Goal: Task Accomplishment & Management: Manage account settings

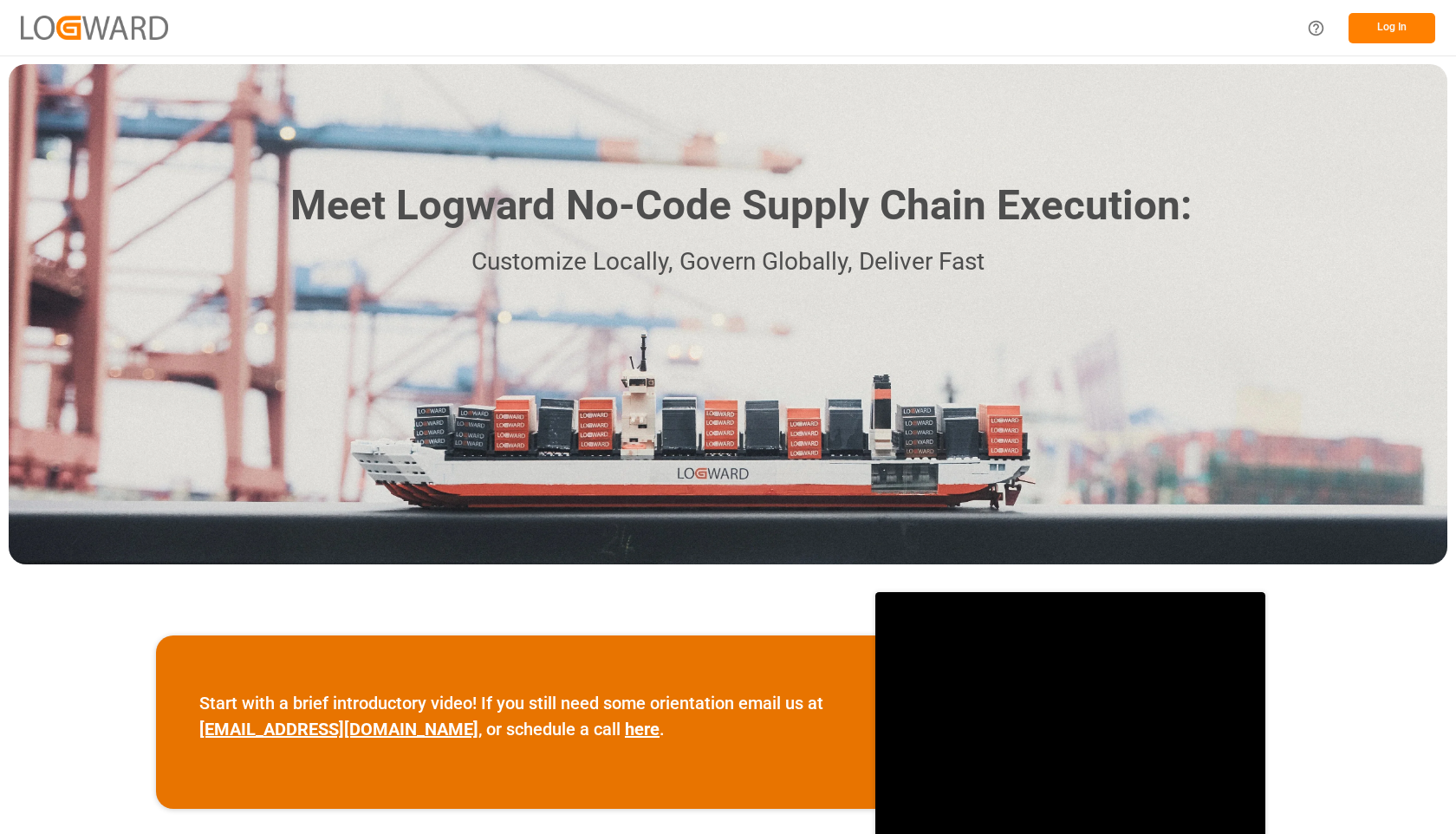
click at [1375, 23] on button "Log In" at bounding box center [1391, 29] width 86 height 30
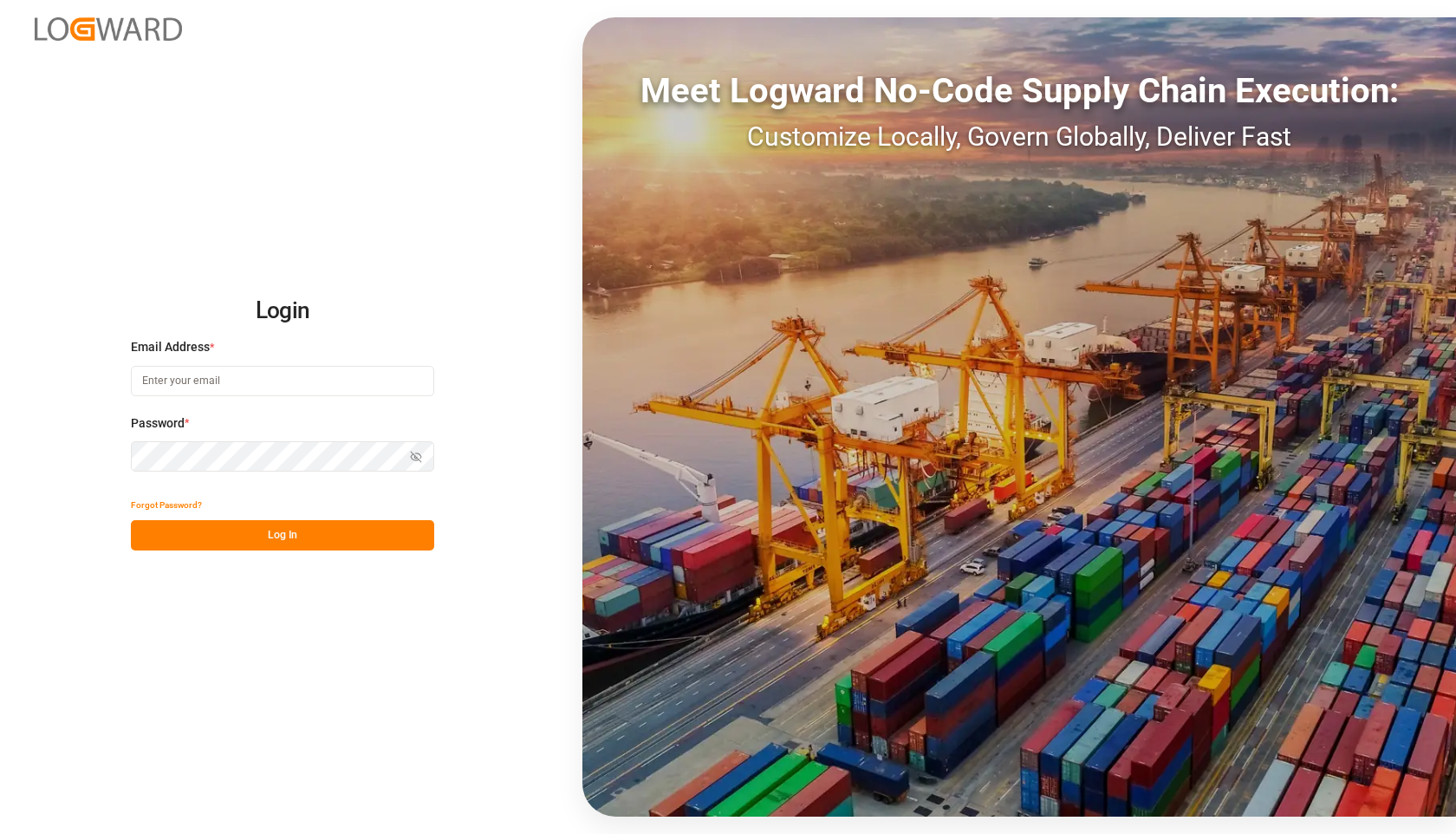
type input "rahul.kumar@logward.com"
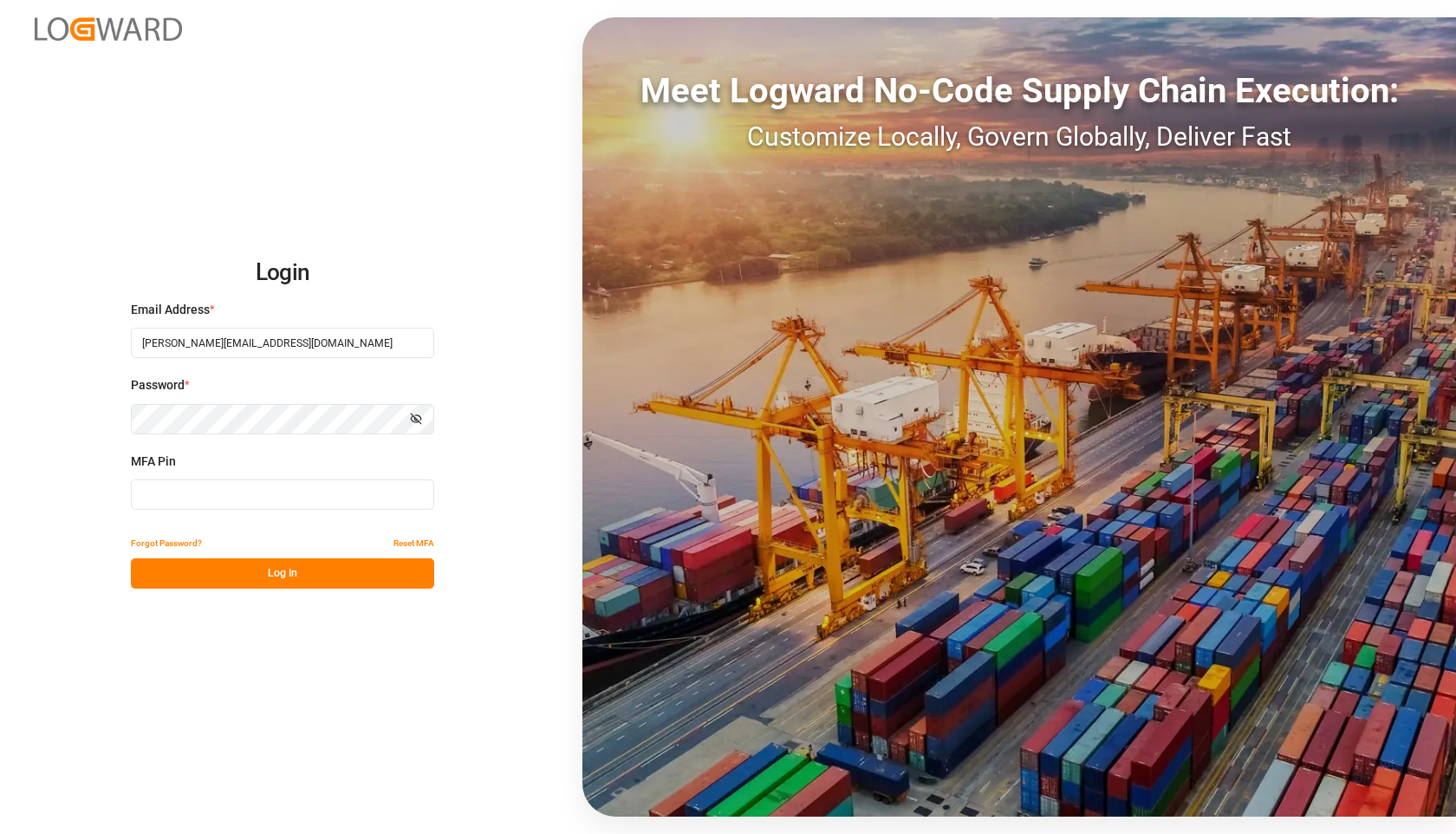
type input "484491"
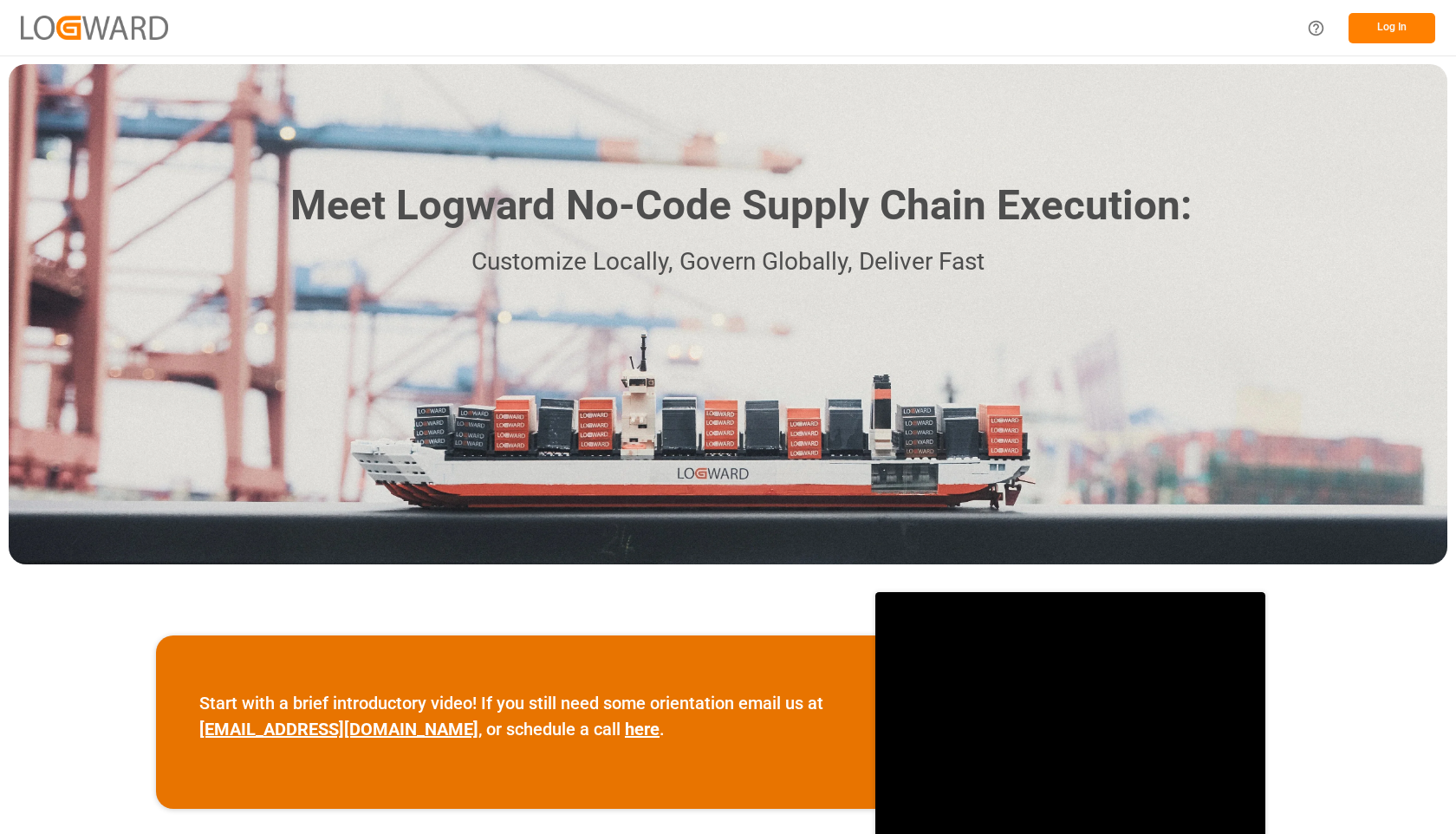
click at [1385, 30] on button "Log In" at bounding box center [1391, 29] width 86 height 30
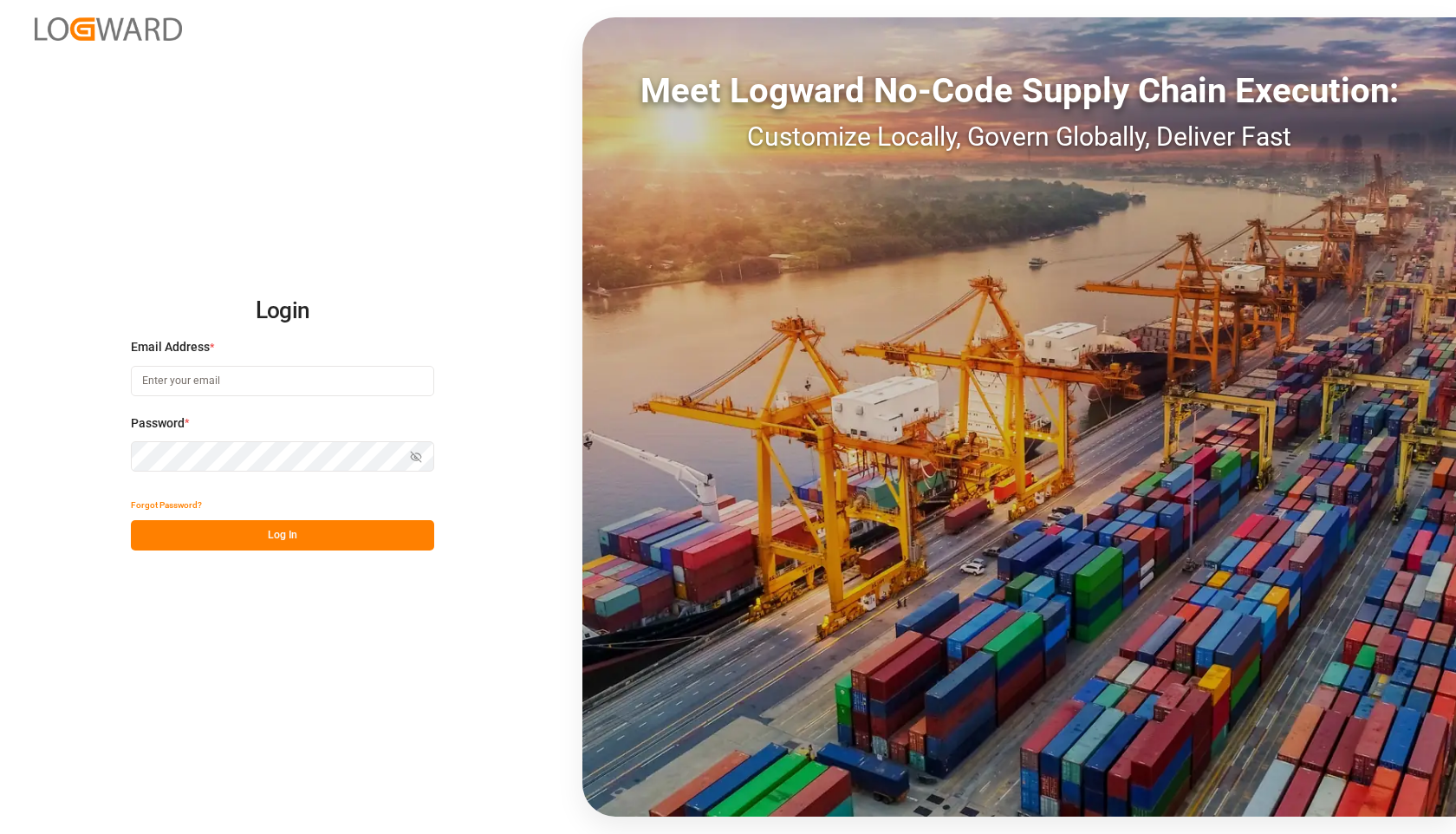
click at [0, 833] on com-1password-button at bounding box center [0, 834] width 0 height 0
type input "rahul.kumar@logward.com"
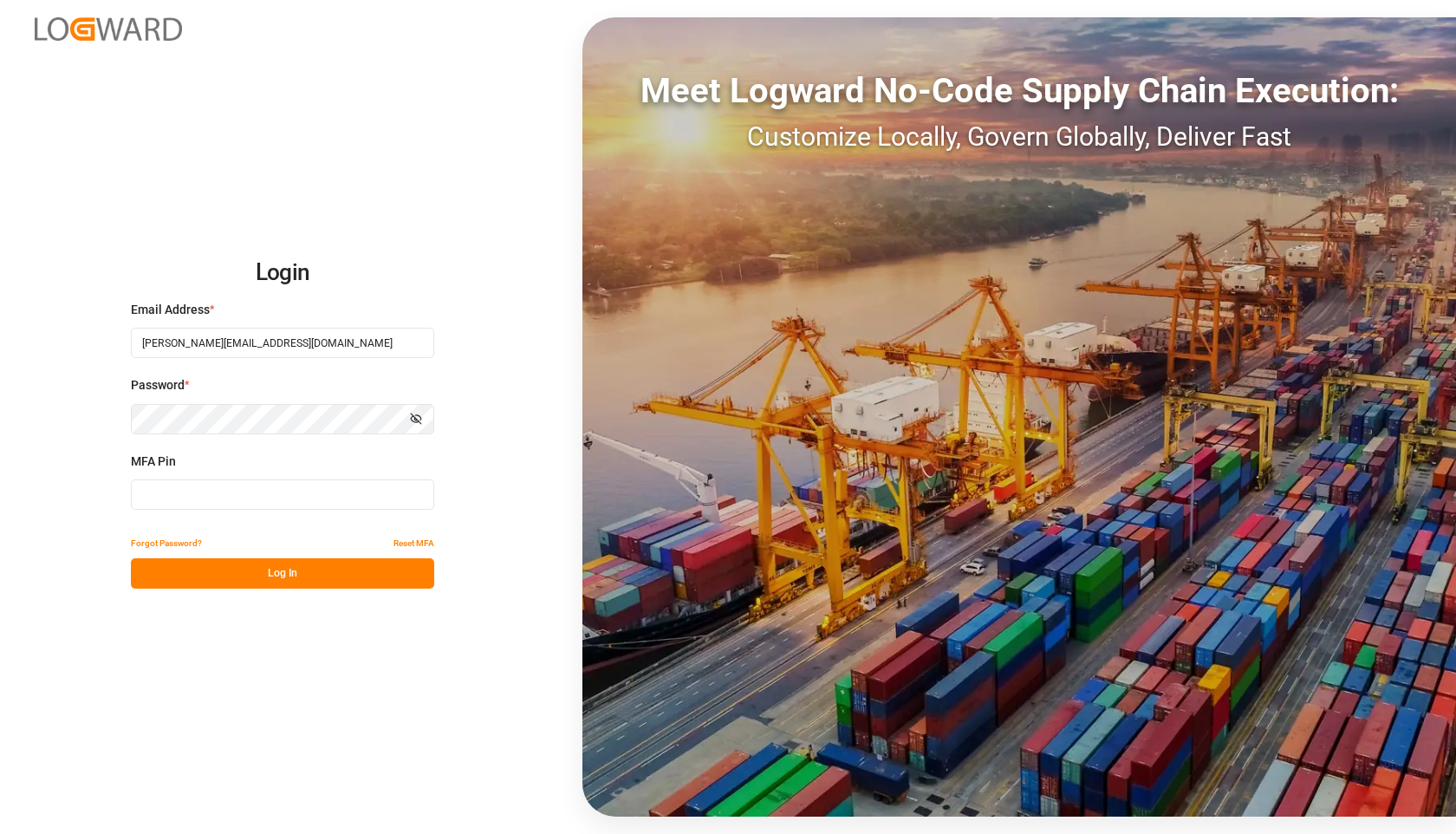
type input "468996"
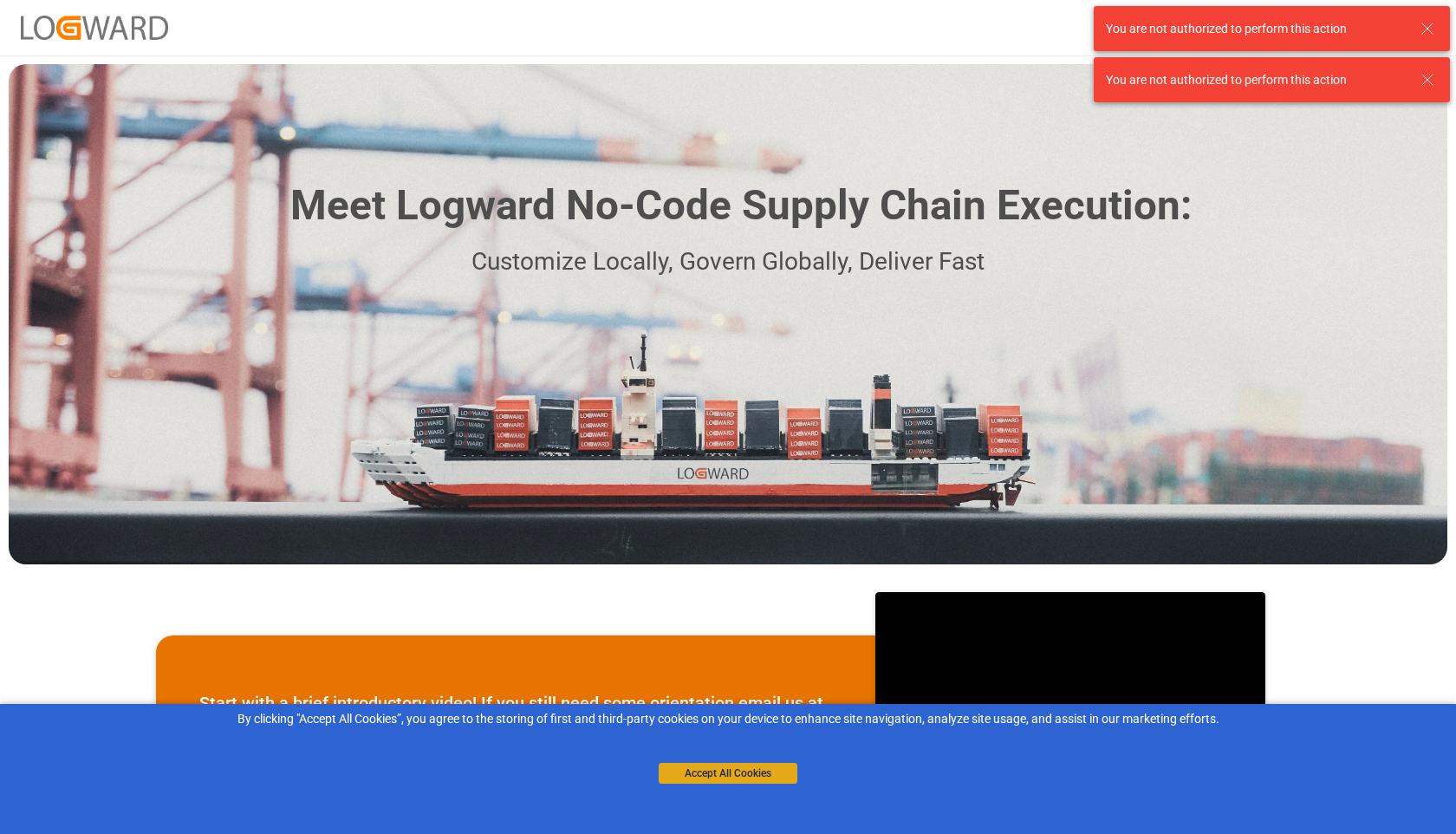
click at [688, 780] on button "Accept All Cookies" at bounding box center [728, 773] width 139 height 20
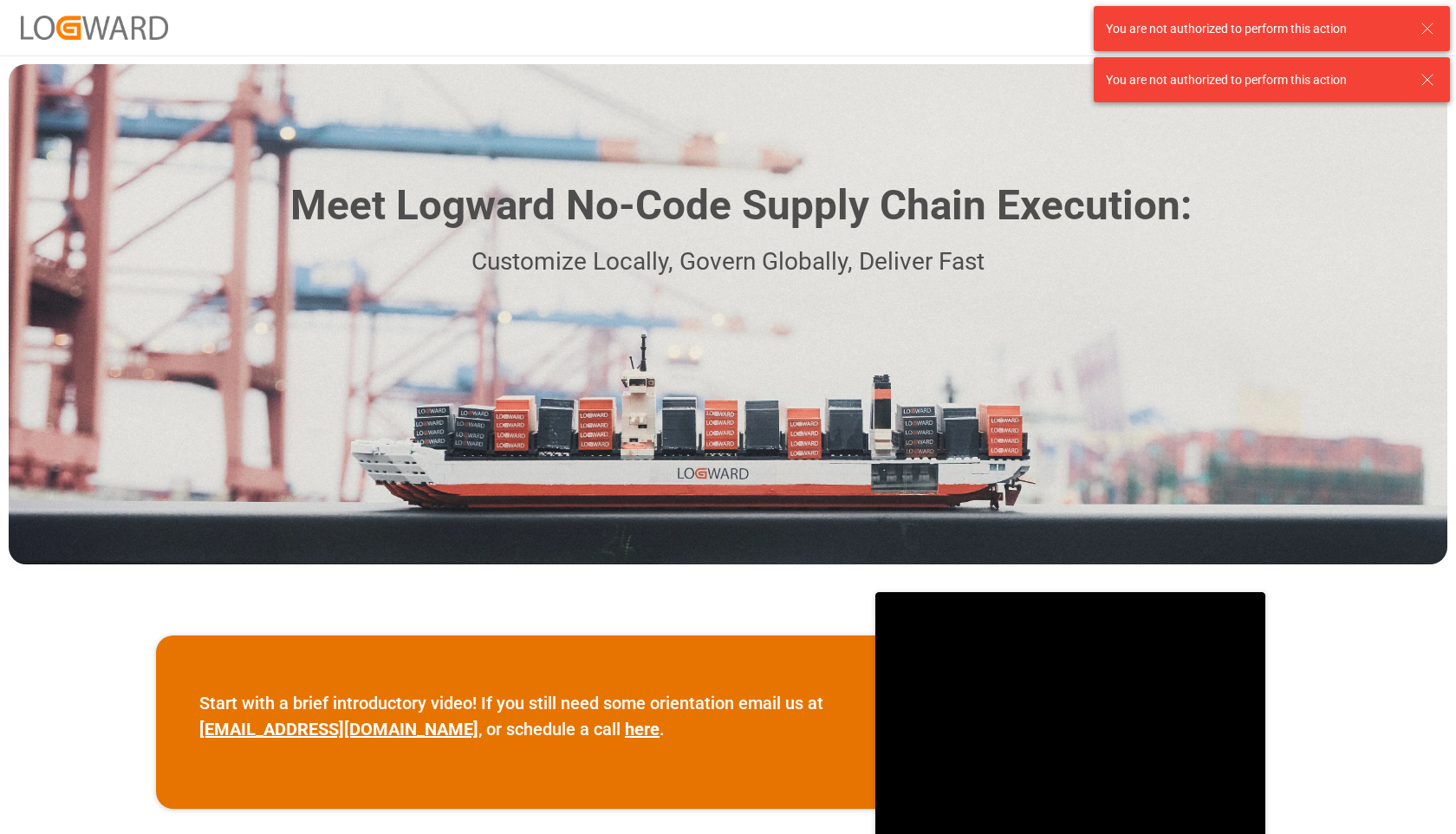
click at [1425, 26] on line at bounding box center [1428, 29] width 11 height 11
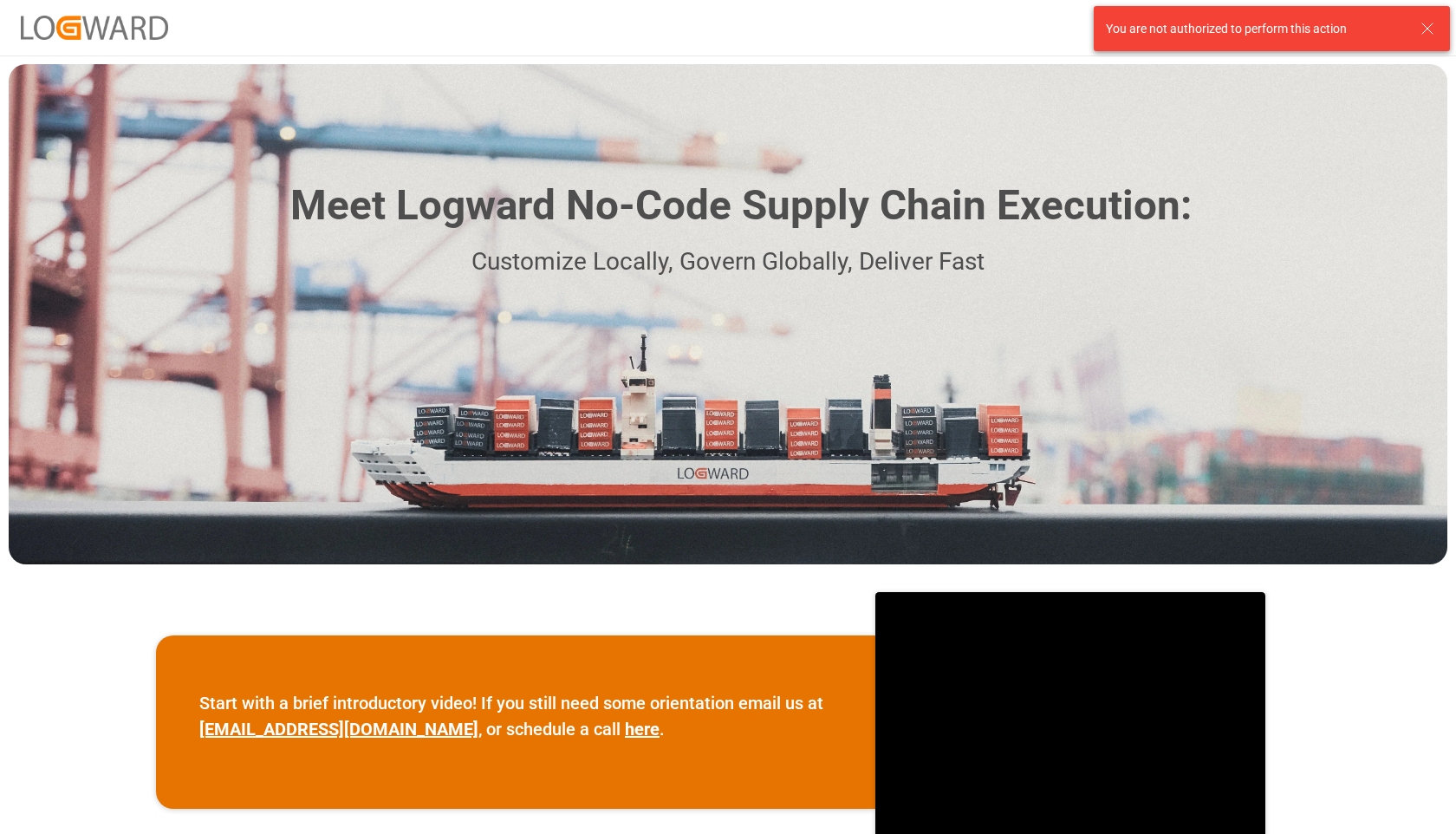
click at [1428, 81] on div "Meet Logward No-Code Supply Chain Execution: Customize Locally, Govern Globally…" at bounding box center [728, 315] width 1439 height 501
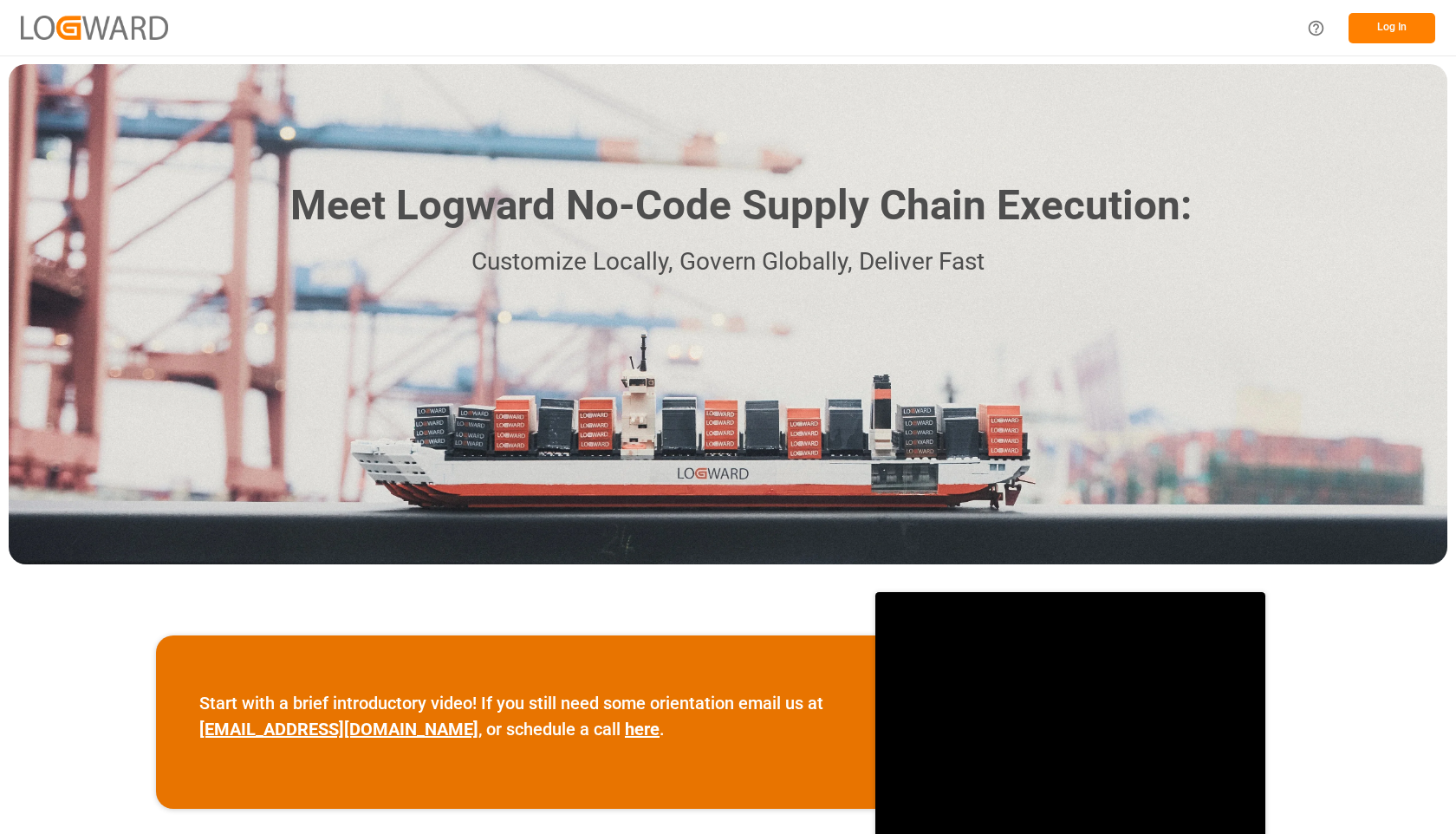
click at [1425, 20] on div "You are not authorized to perform this action" at bounding box center [1272, 29] width 369 height 57
click at [1415, 23] on button "Log In" at bounding box center [1391, 29] width 86 height 30
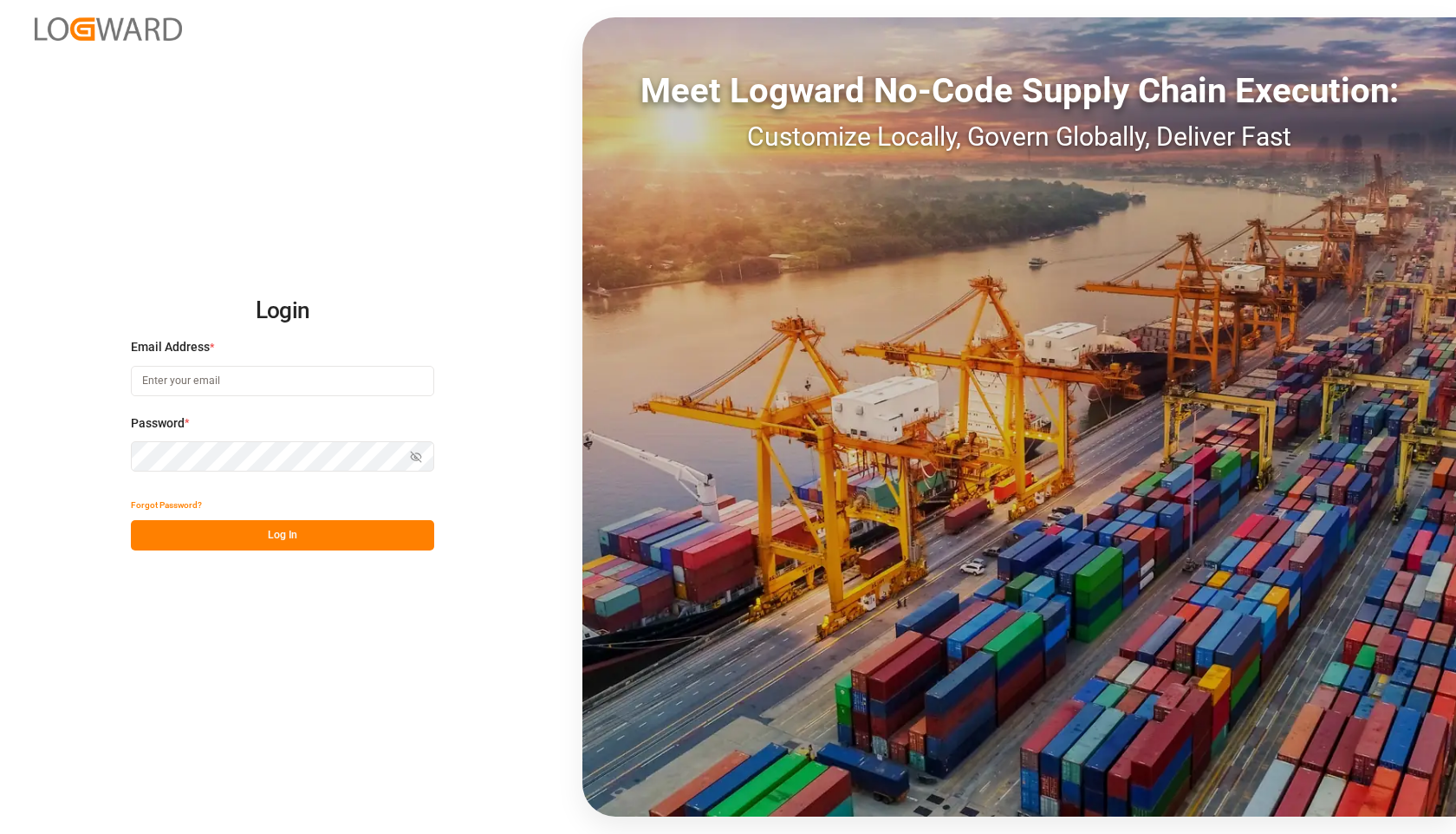
type input "[PERSON_NAME][EMAIL_ADDRESS][DOMAIN_NAME]"
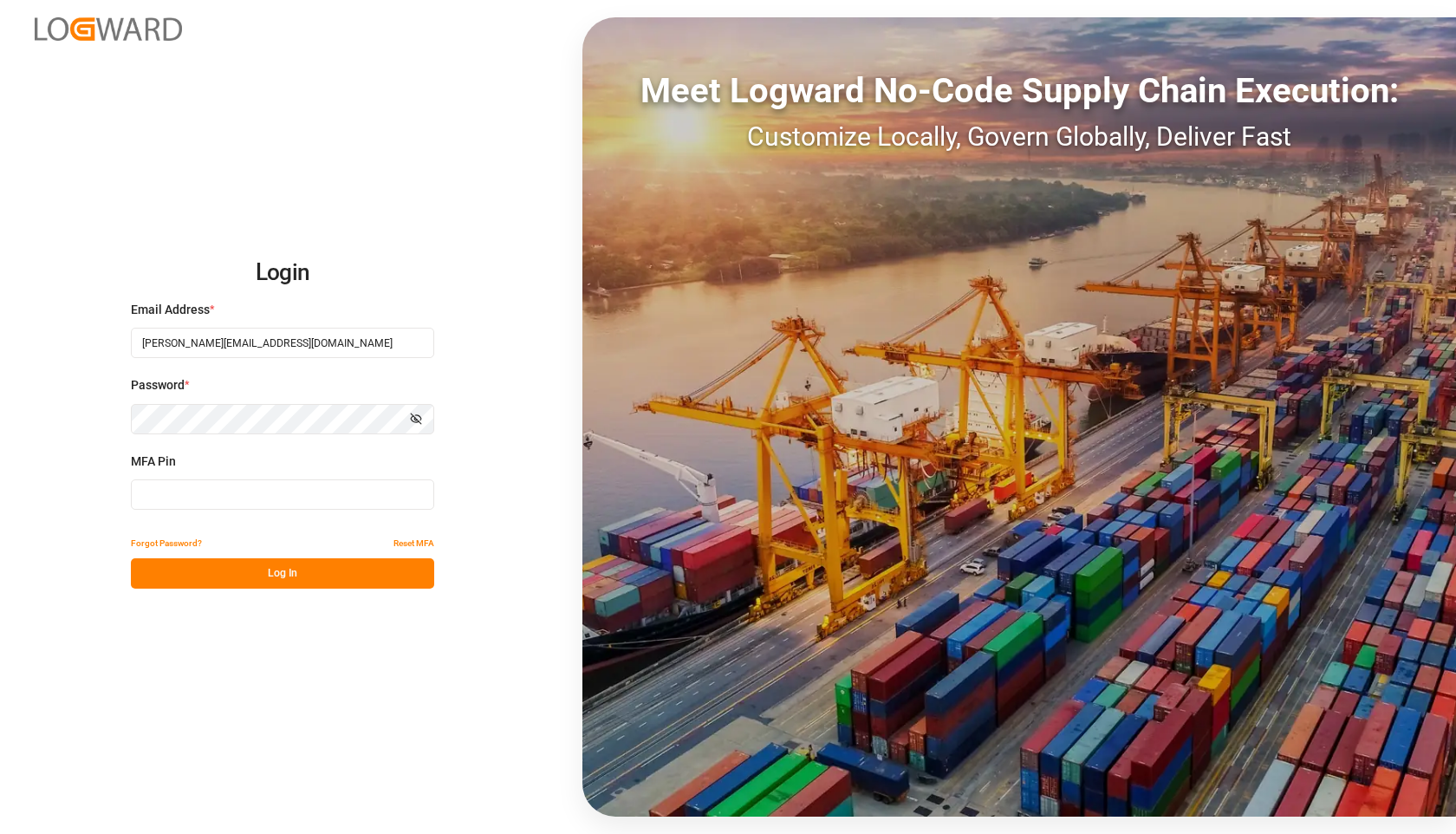
click at [252, 499] on input at bounding box center [282, 495] width 304 height 30
click at [0, 833] on com-1password-button at bounding box center [0, 834] width 0 height 0
click at [272, 504] on input at bounding box center [282, 495] width 304 height 30
click at [165, 492] on input at bounding box center [282, 495] width 304 height 30
paste input "118970"
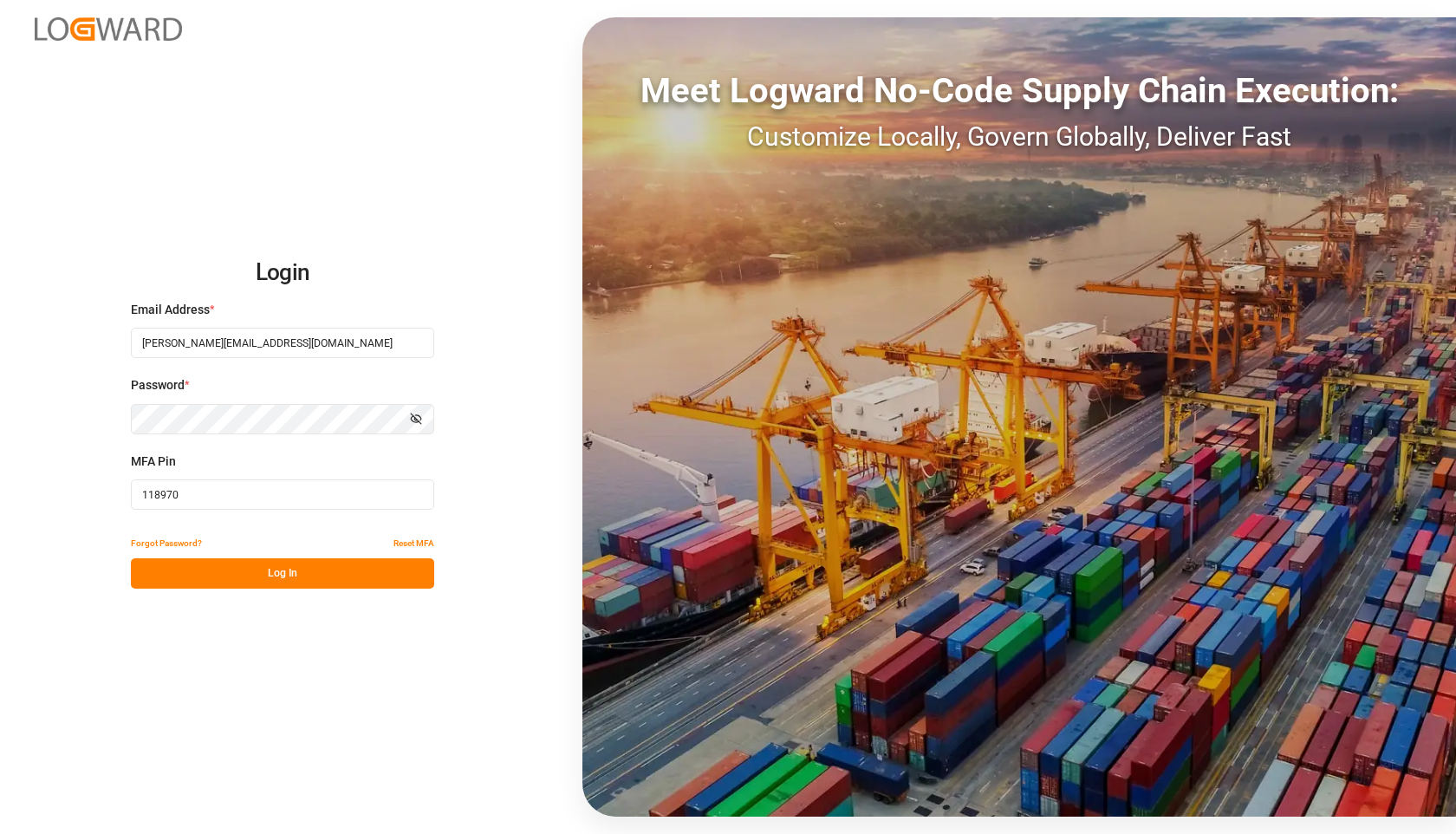
type input "118970"
click at [178, 573] on button "Log In" at bounding box center [282, 574] width 304 height 30
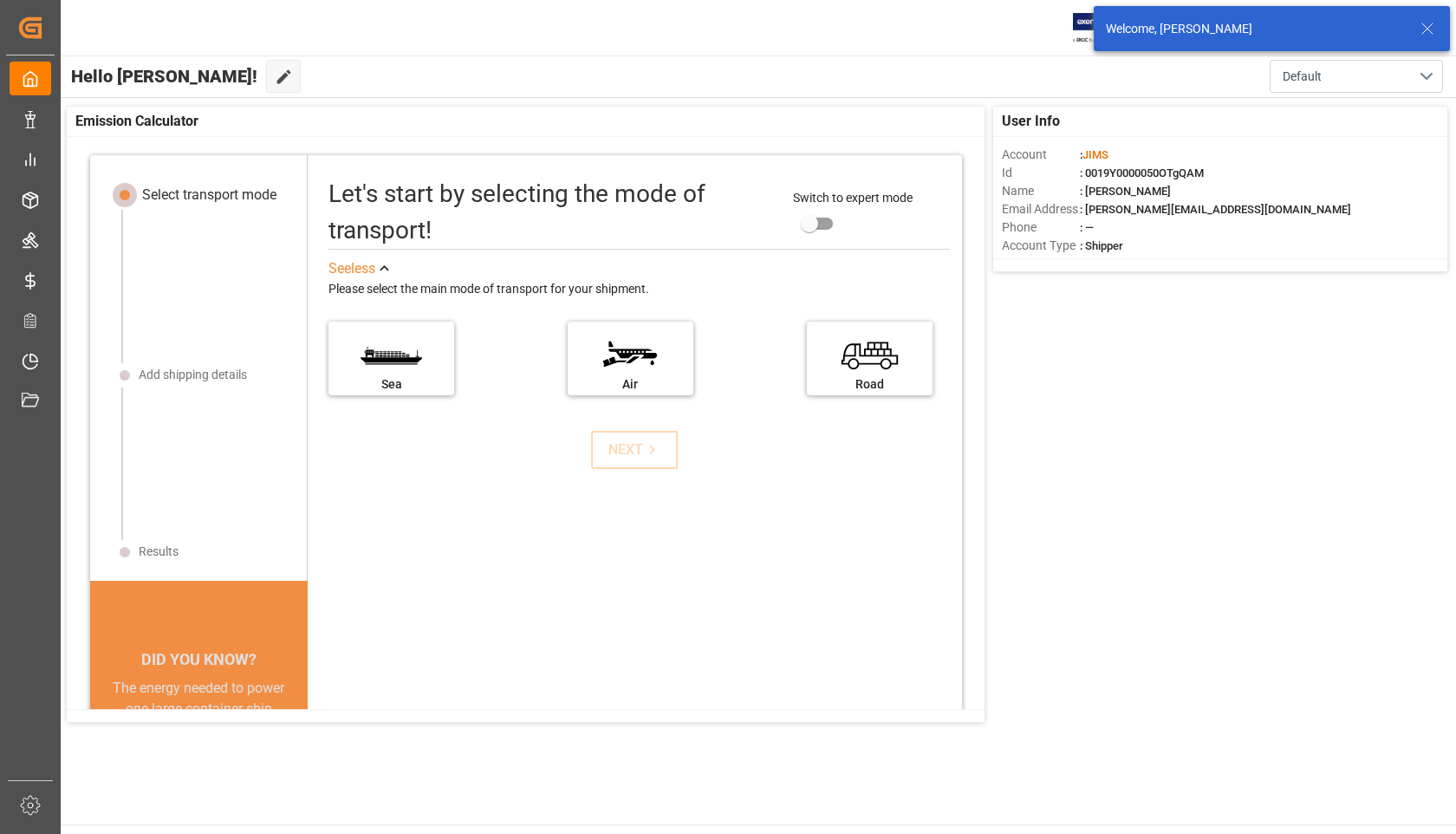
click at [1431, 29] on icon at bounding box center [1427, 28] width 20 height 20
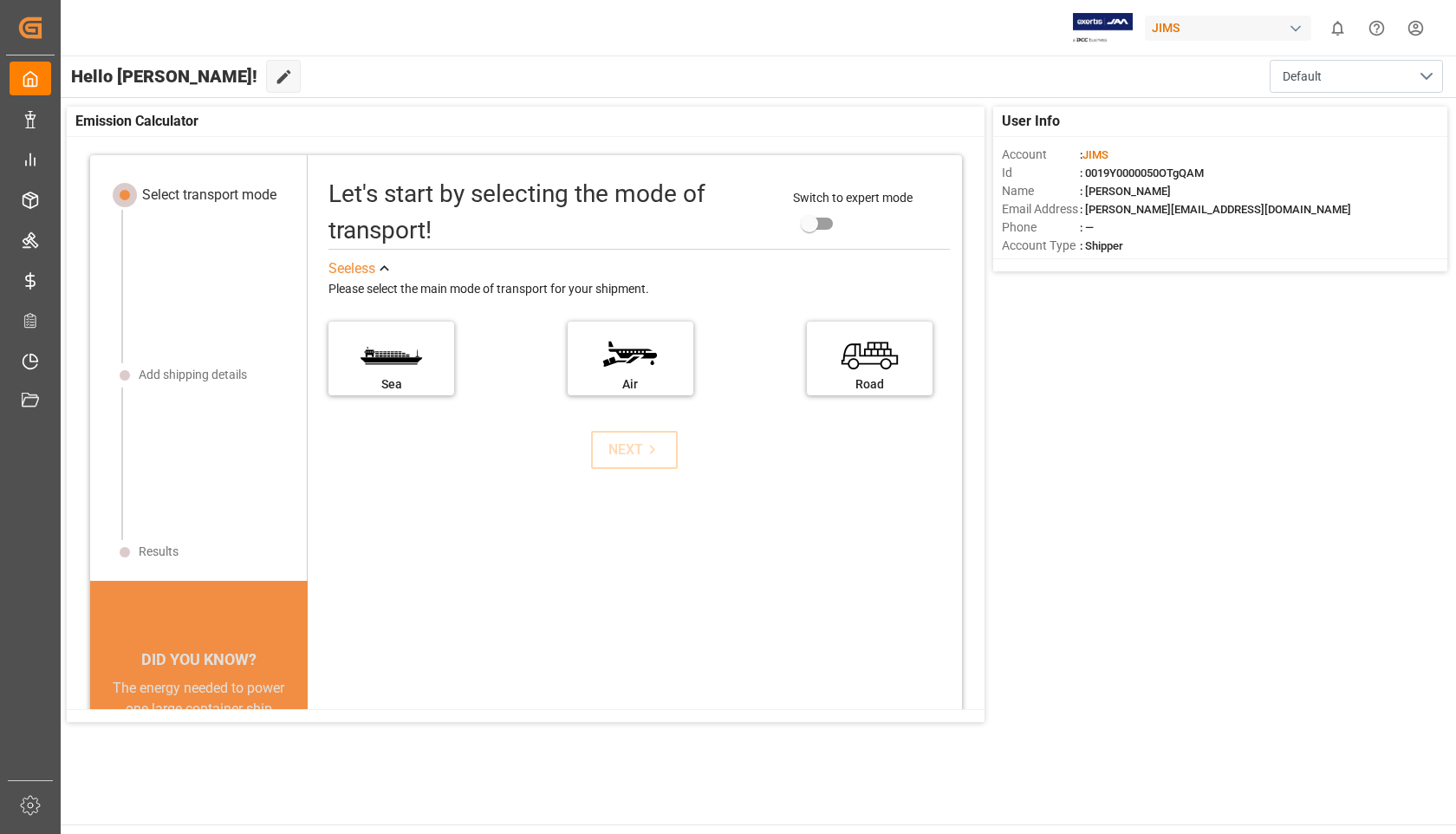
click at [1220, 29] on div "JIMS" at bounding box center [1228, 29] width 167 height 25
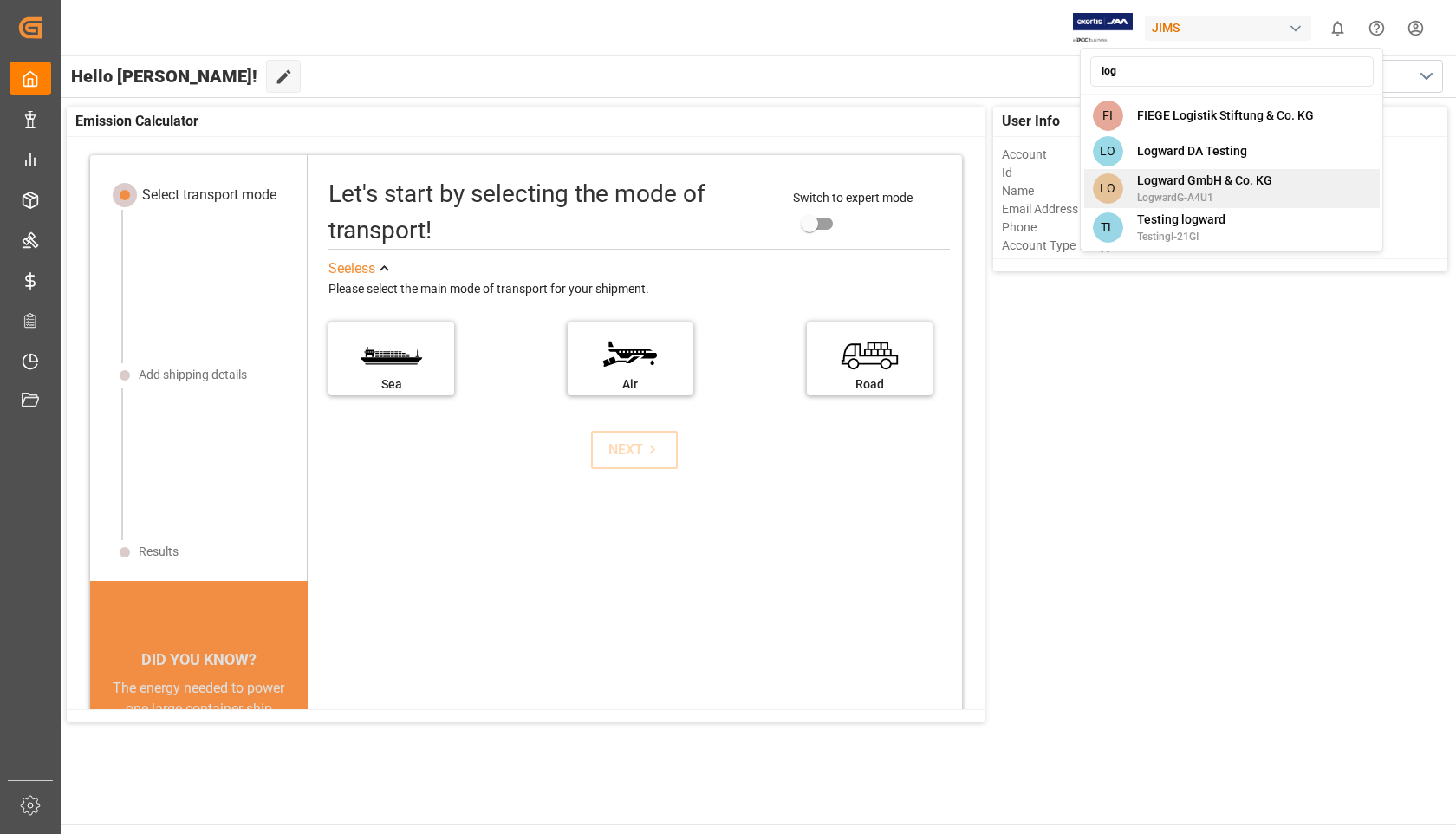
type input "log"
click at [1162, 184] on span "Logward GmbH & Co. KG" at bounding box center [1205, 181] width 135 height 18
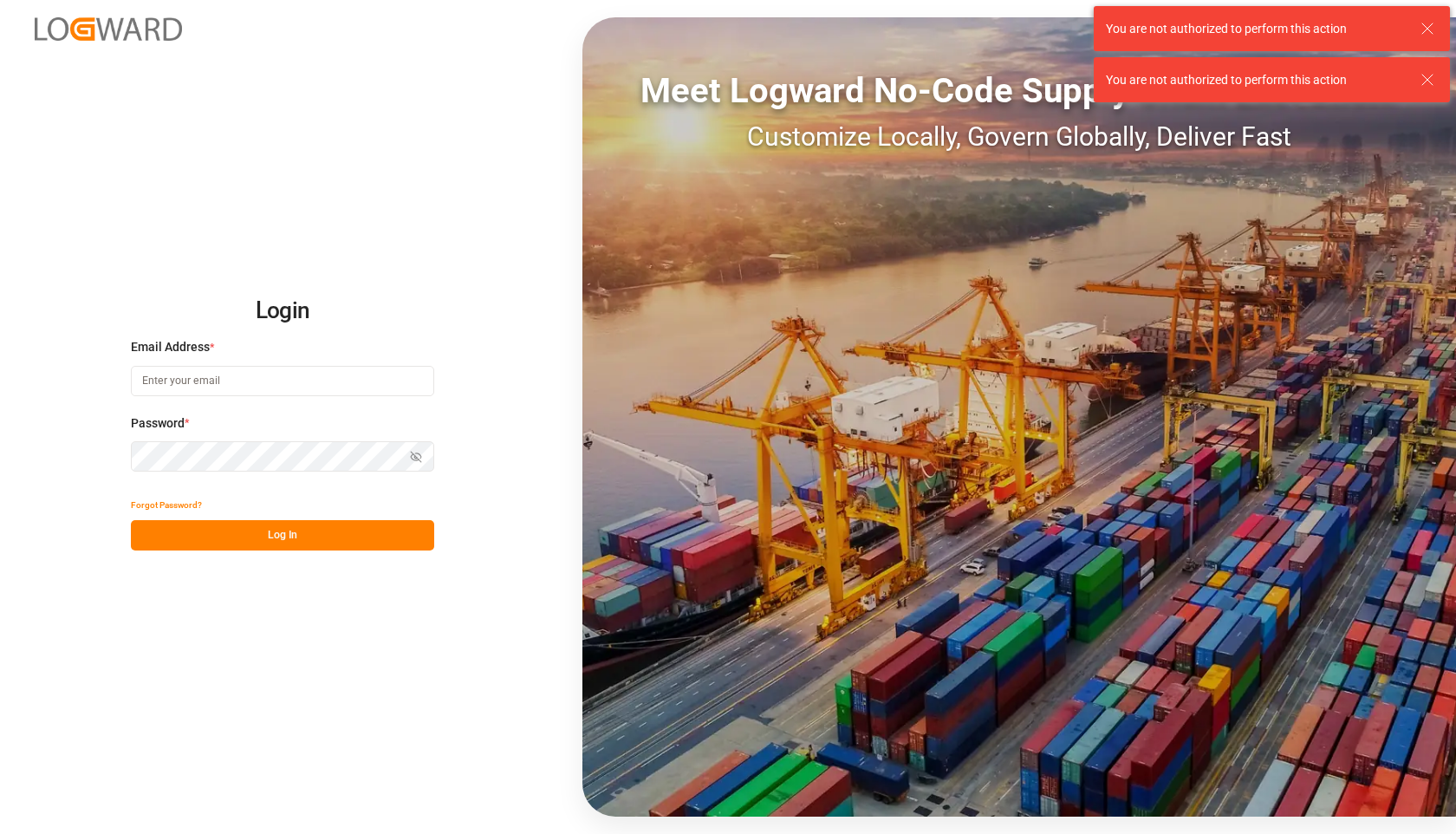
type input "[PERSON_NAME][EMAIL_ADDRESS][DOMAIN_NAME]"
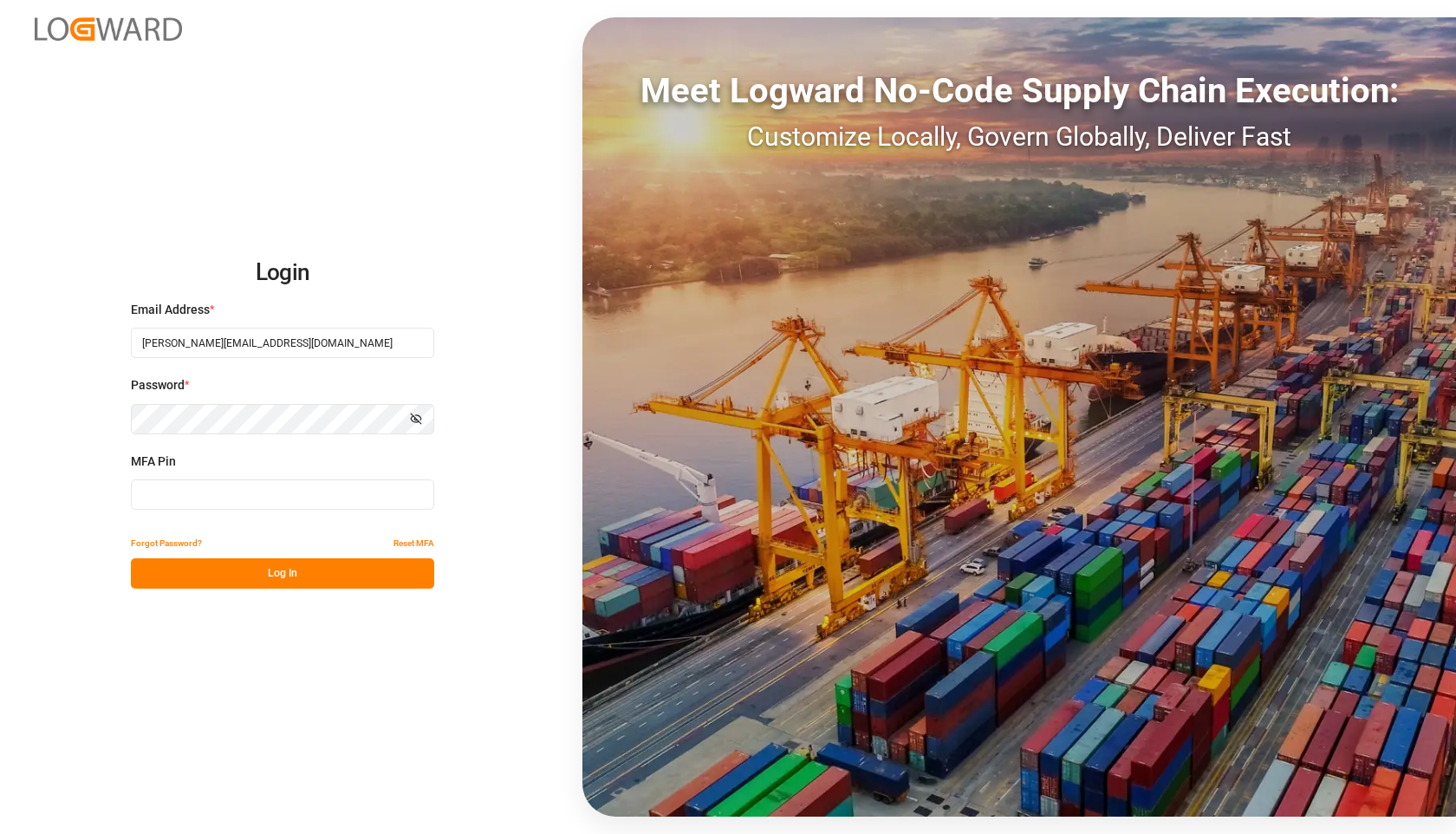
type input "673956"
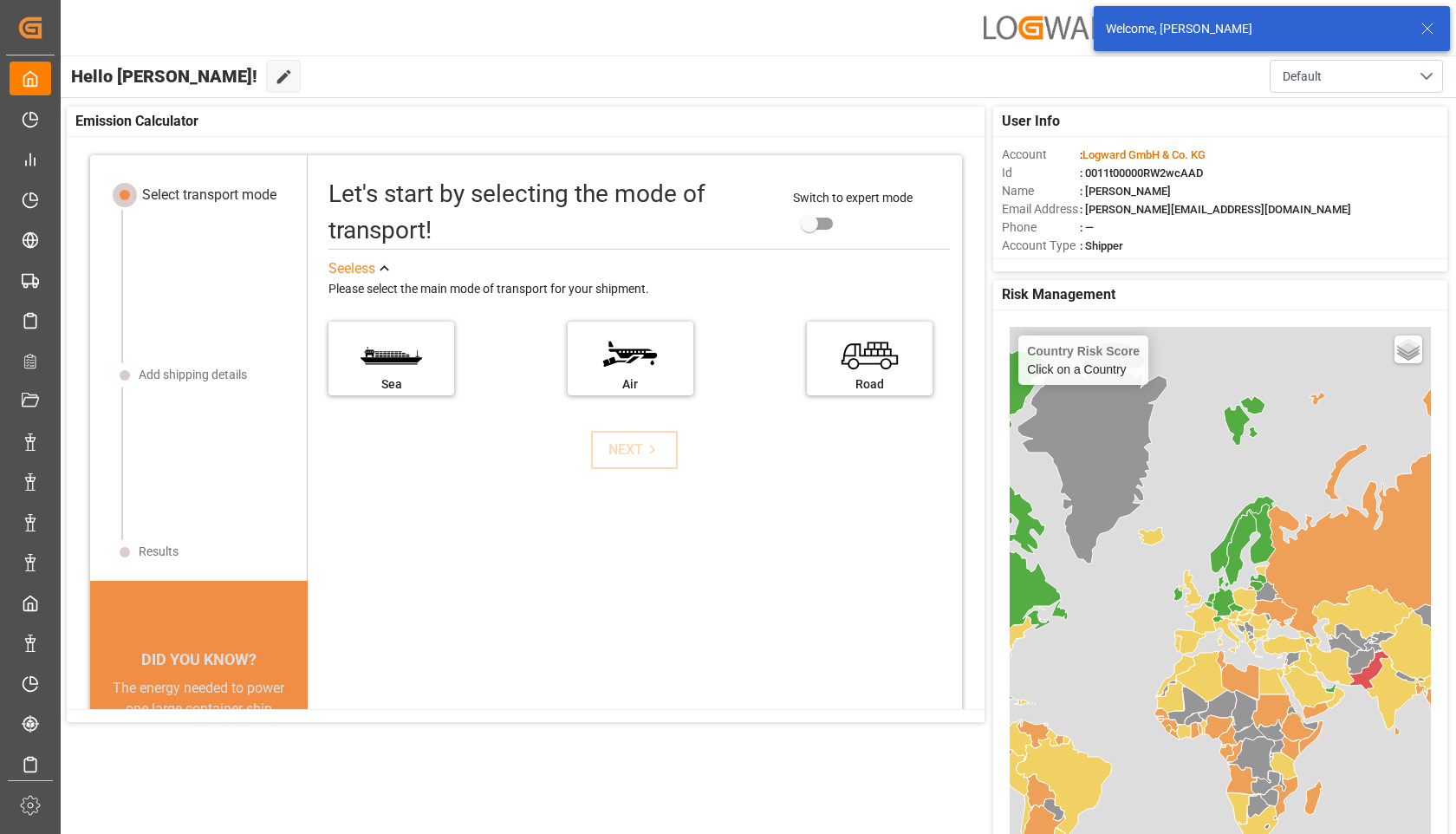
click at [1433, 27] on icon at bounding box center [1427, 28] width 20 height 20
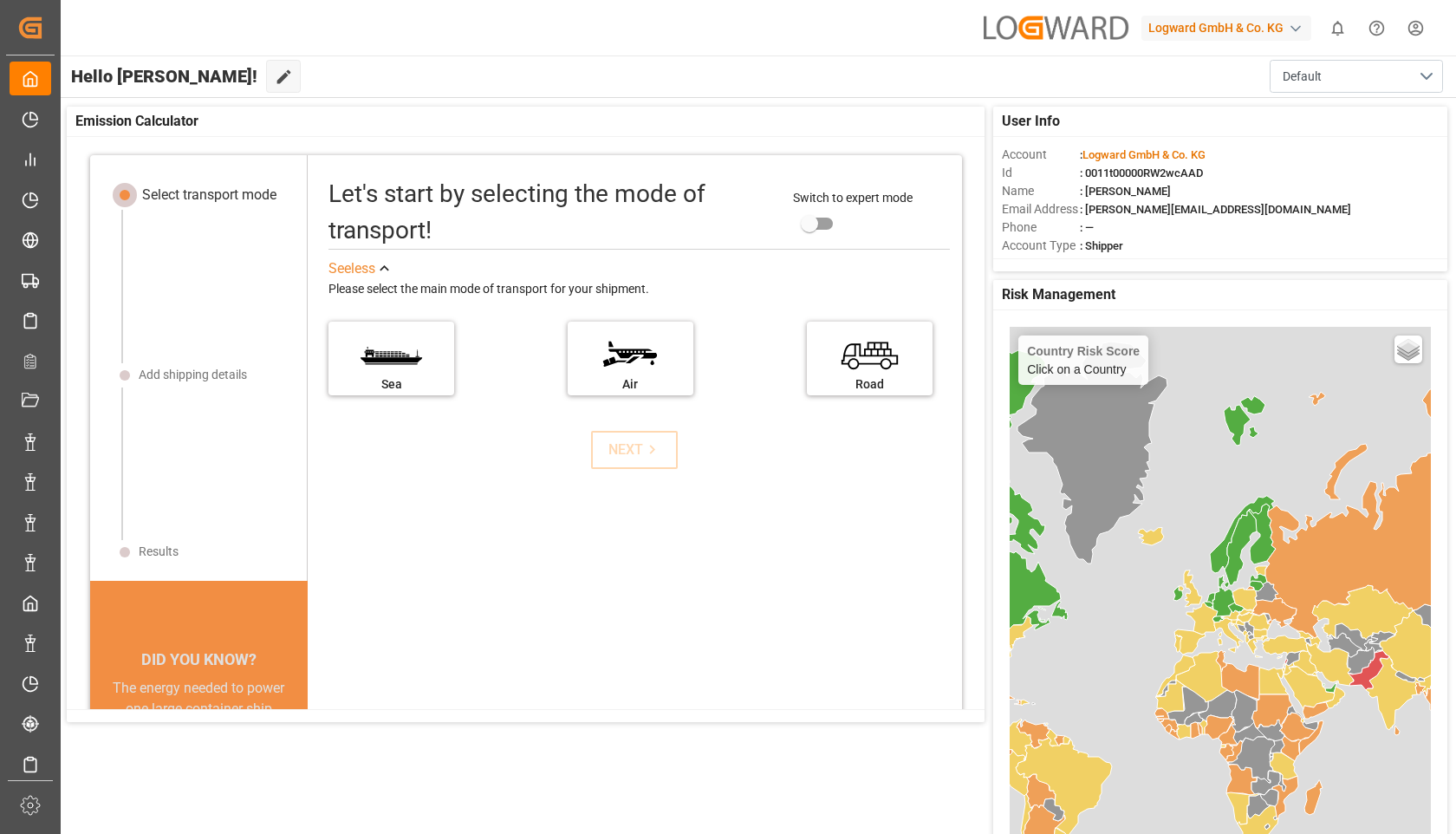
click at [1235, 19] on div "Logward GmbH & Co. KG" at bounding box center [1226, 29] width 170 height 25
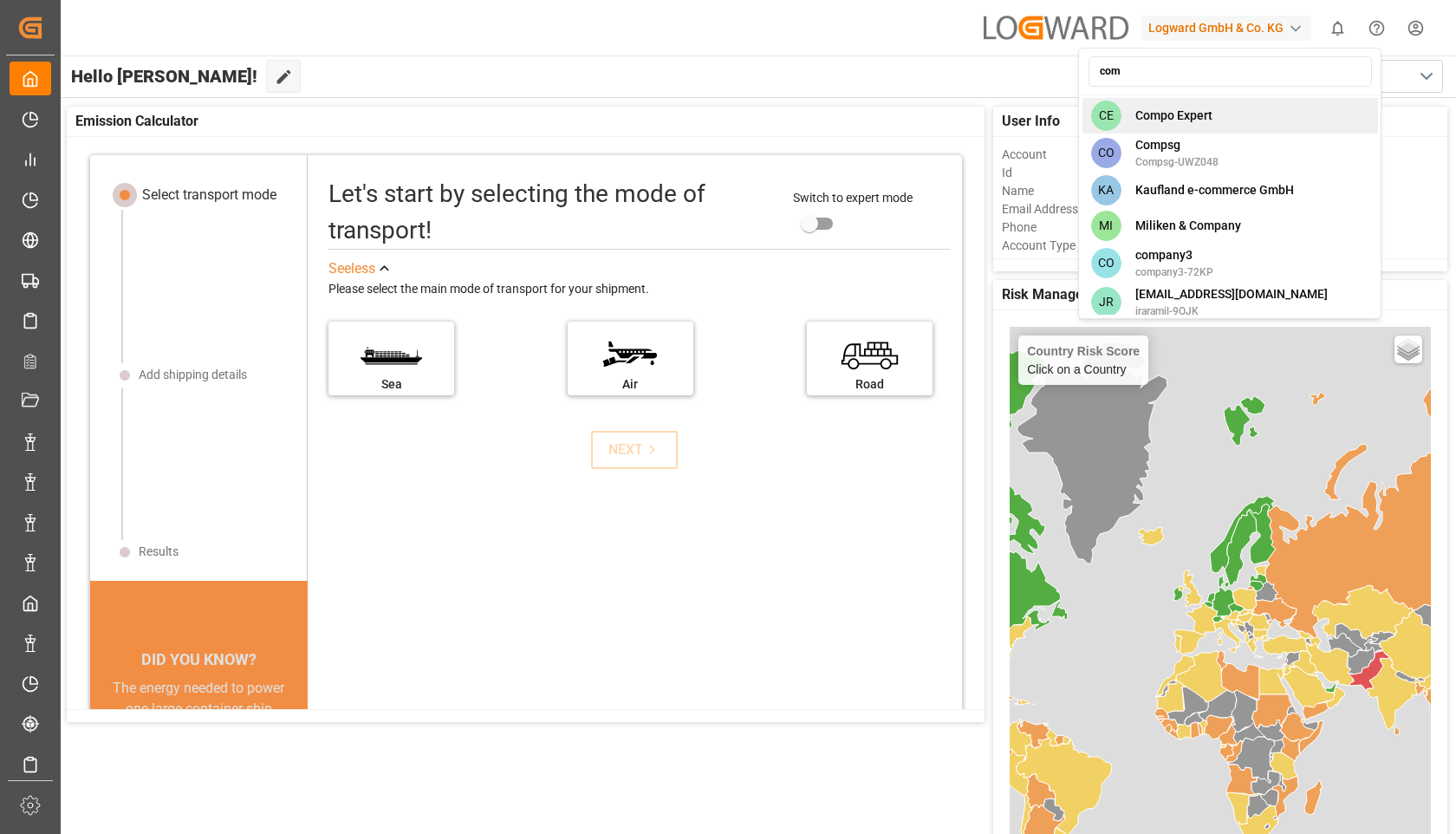
type input "com"
click at [1203, 114] on span "Compo Expert" at bounding box center [1174, 116] width 77 height 18
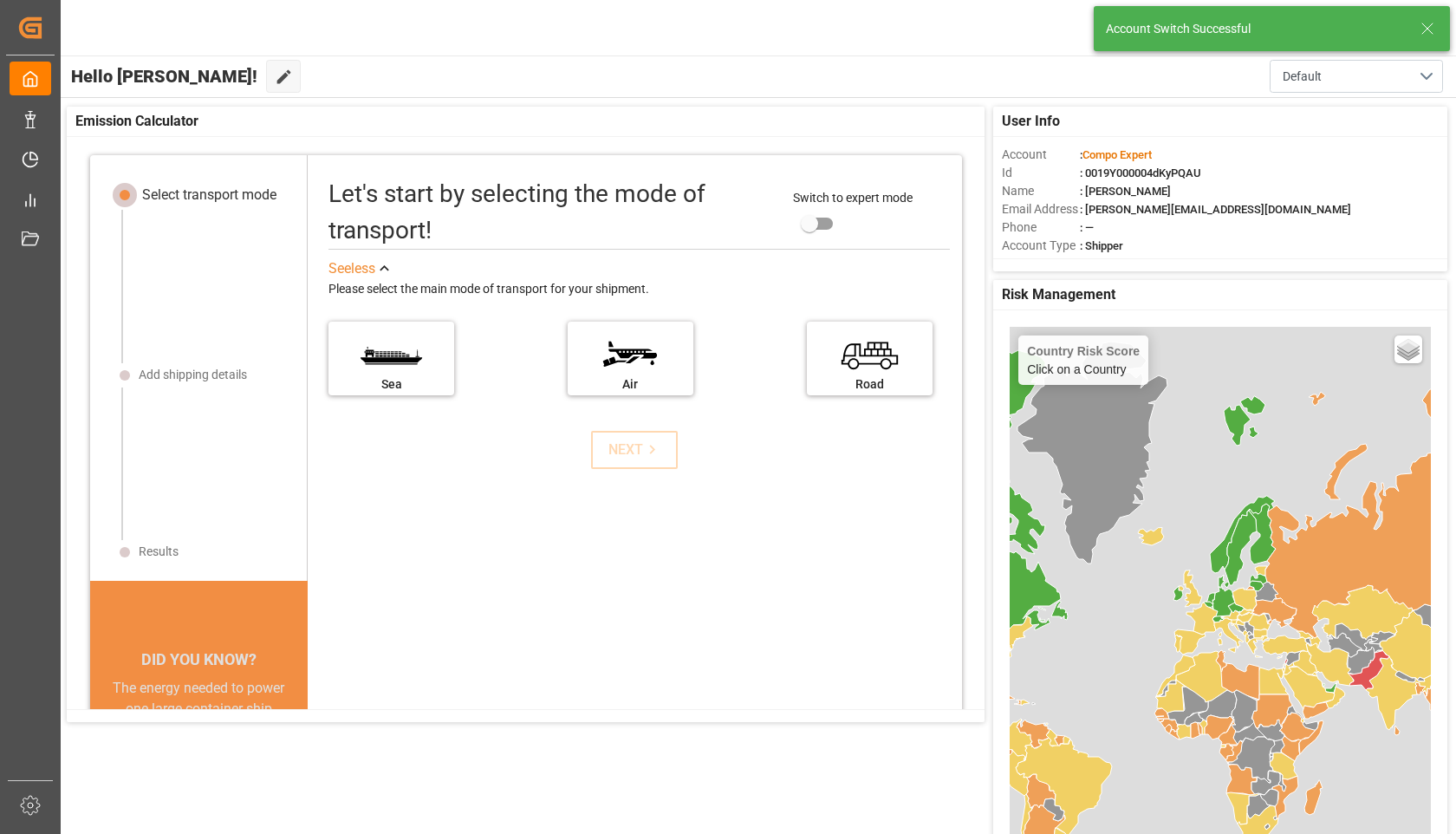
click at [1433, 27] on icon at bounding box center [1427, 28] width 20 height 20
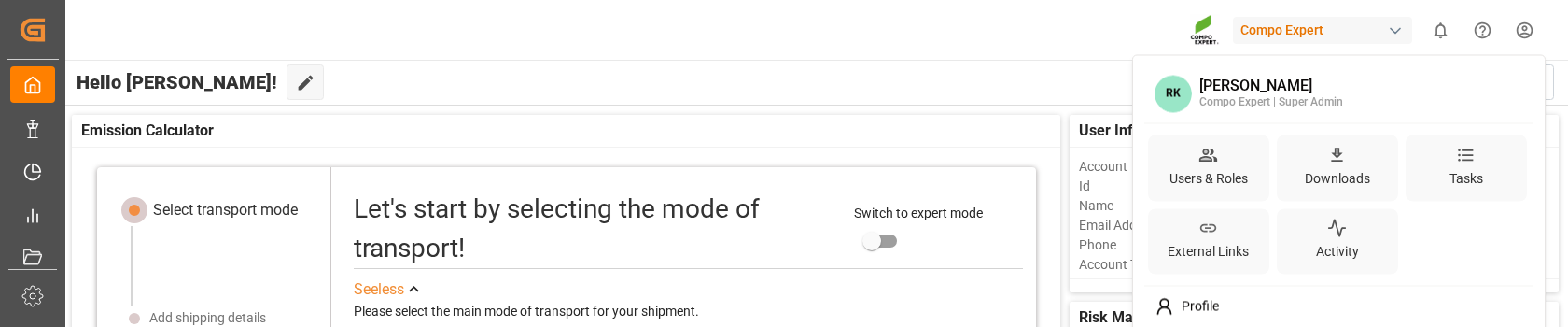
click at [1530, 35] on html "Created by potrace 1.15, written by [PERSON_NAME] [DATE]-[DATE] Created by potr…" at bounding box center [784, 163] width 1568 height 327
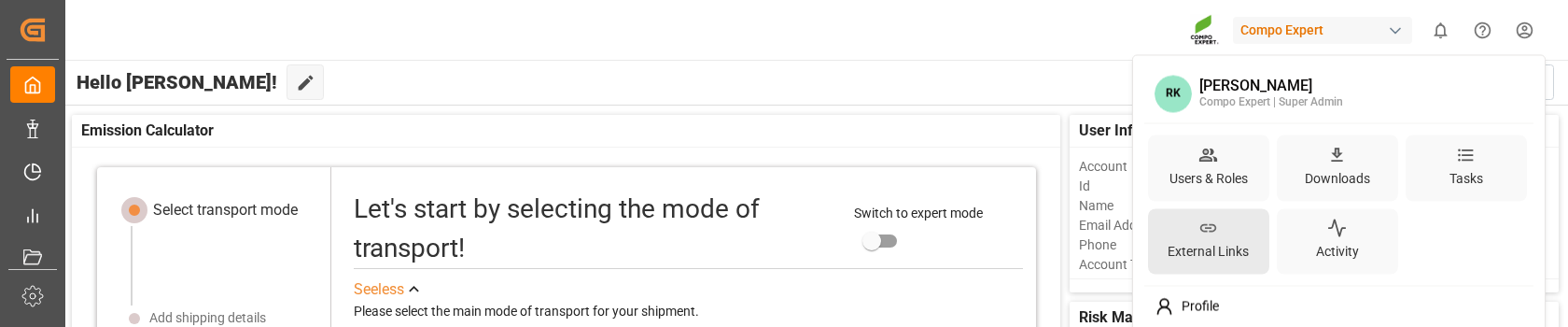
click at [1243, 241] on div "External Links" at bounding box center [1208, 251] width 88 height 27
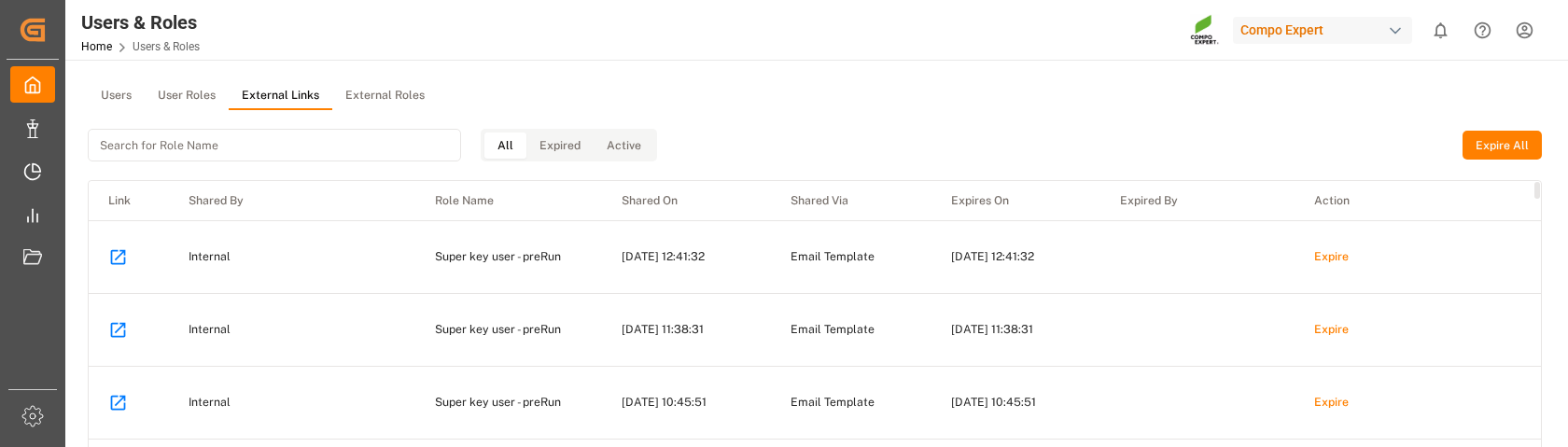
click at [131, 252] on div at bounding box center [129, 257] width 41 height 19
